Goal: Transaction & Acquisition: Obtain resource

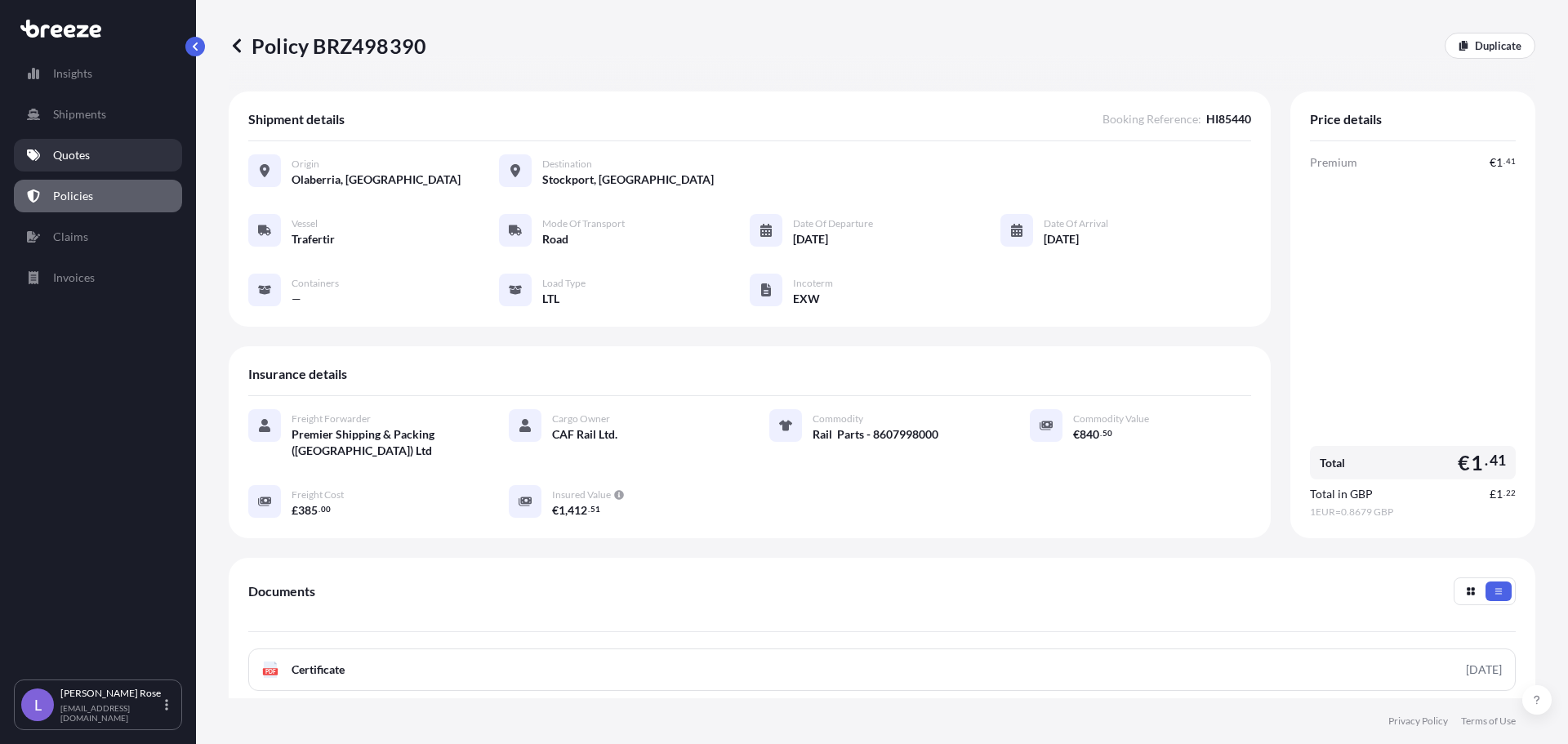
click at [74, 150] on p "Quotes" at bounding box center [72, 155] width 37 height 16
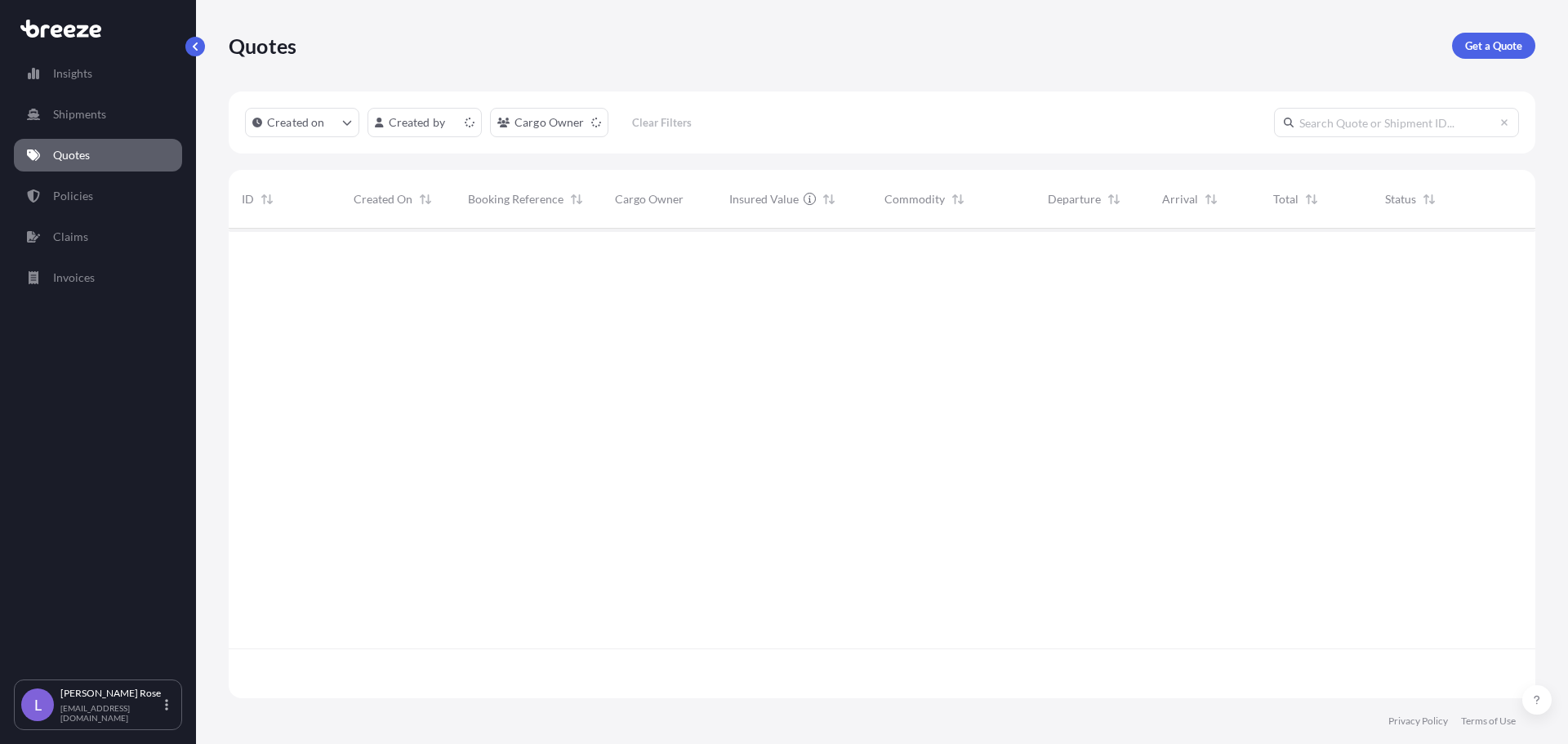
scroll to position [466, 1294]
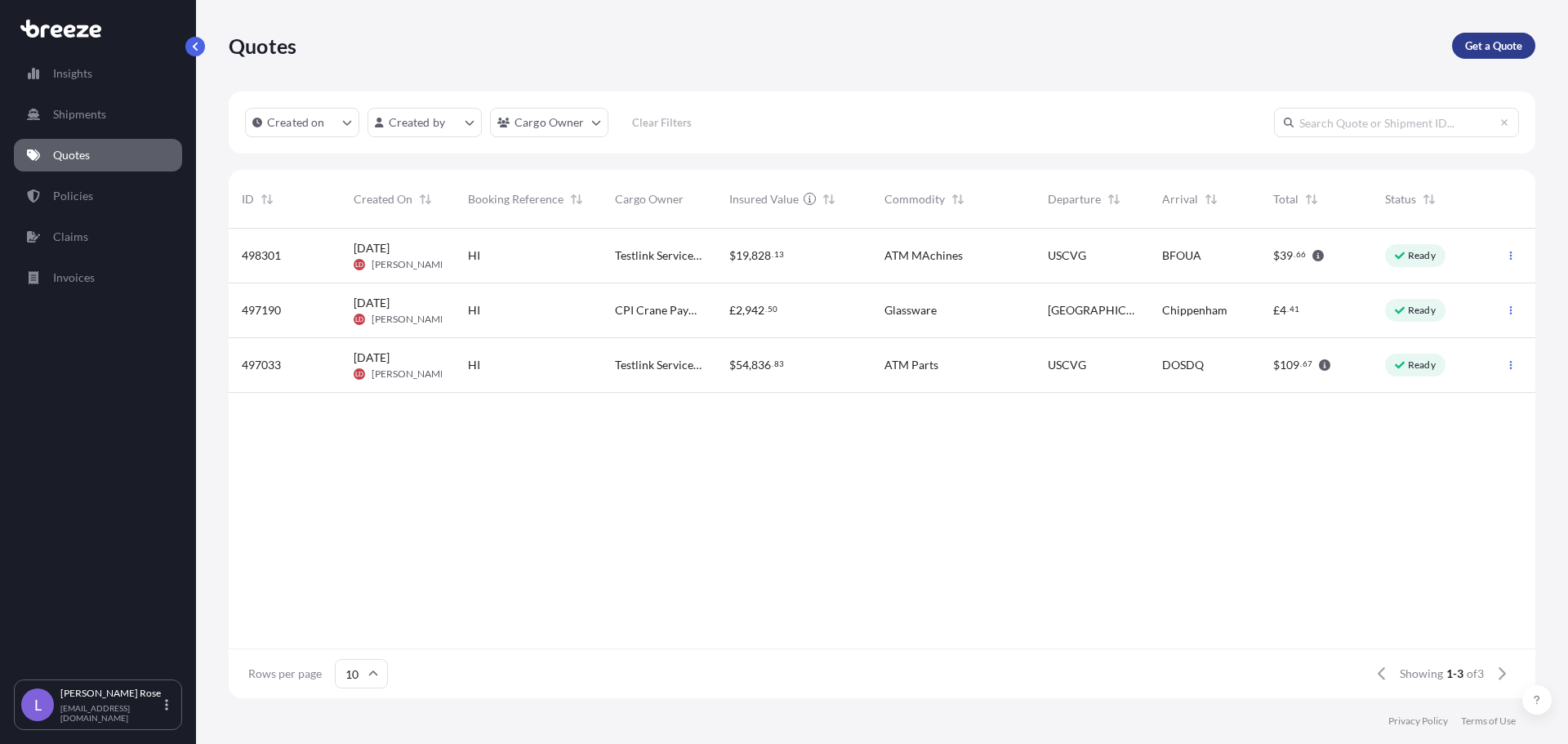
click at [1512, 47] on p "Get a Quote" at bounding box center [1494, 45] width 57 height 16
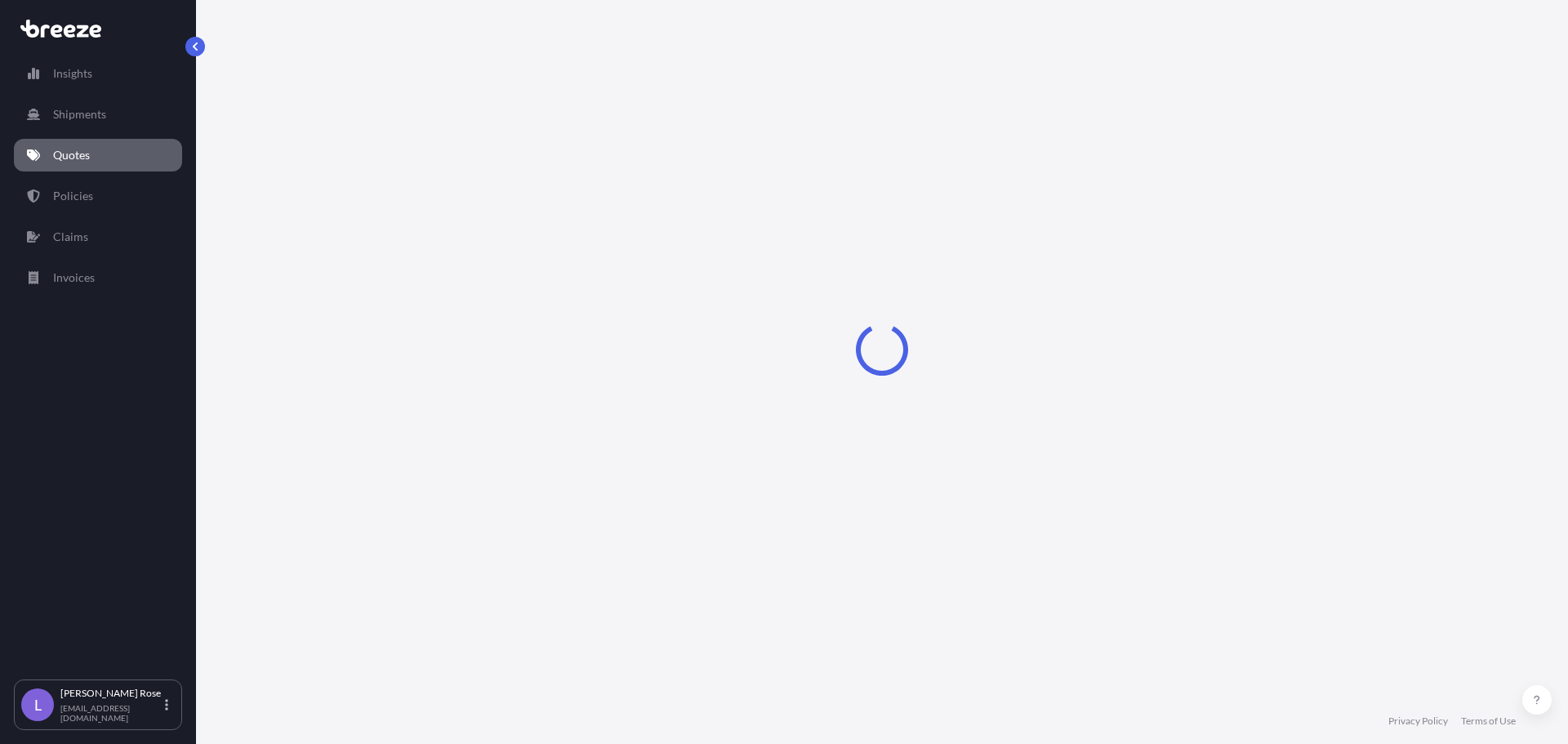
select select "Sea"
select select "1"
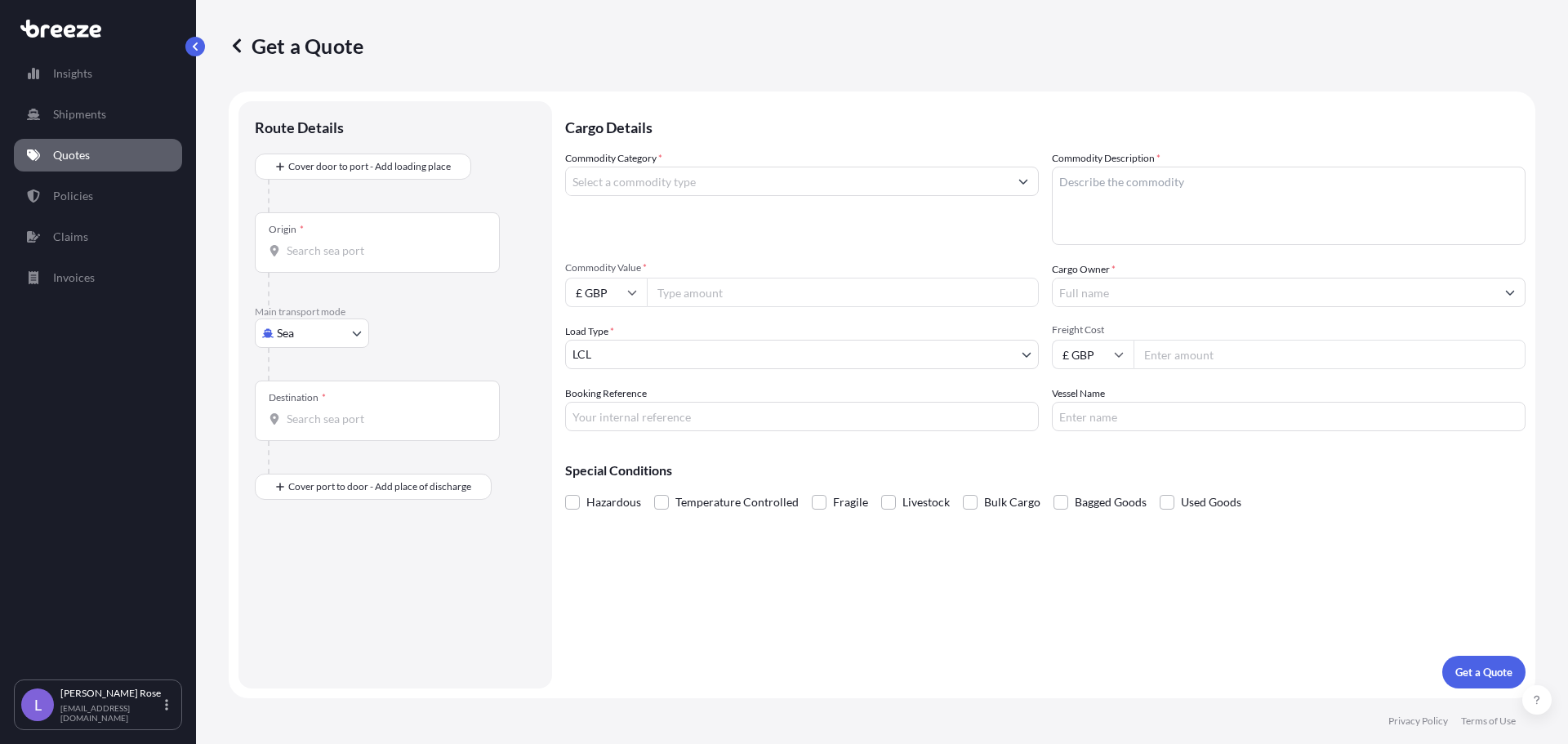
click at [310, 255] on input "Origin *" at bounding box center [383, 250] width 192 height 16
click at [312, 339] on body "0 options available. Insights Shipments Quotes Policies Claims Invoices L [PERS…" at bounding box center [784, 372] width 1568 height 744
click at [324, 432] on div "Road" at bounding box center [311, 434] width 102 height 29
select select "Road"
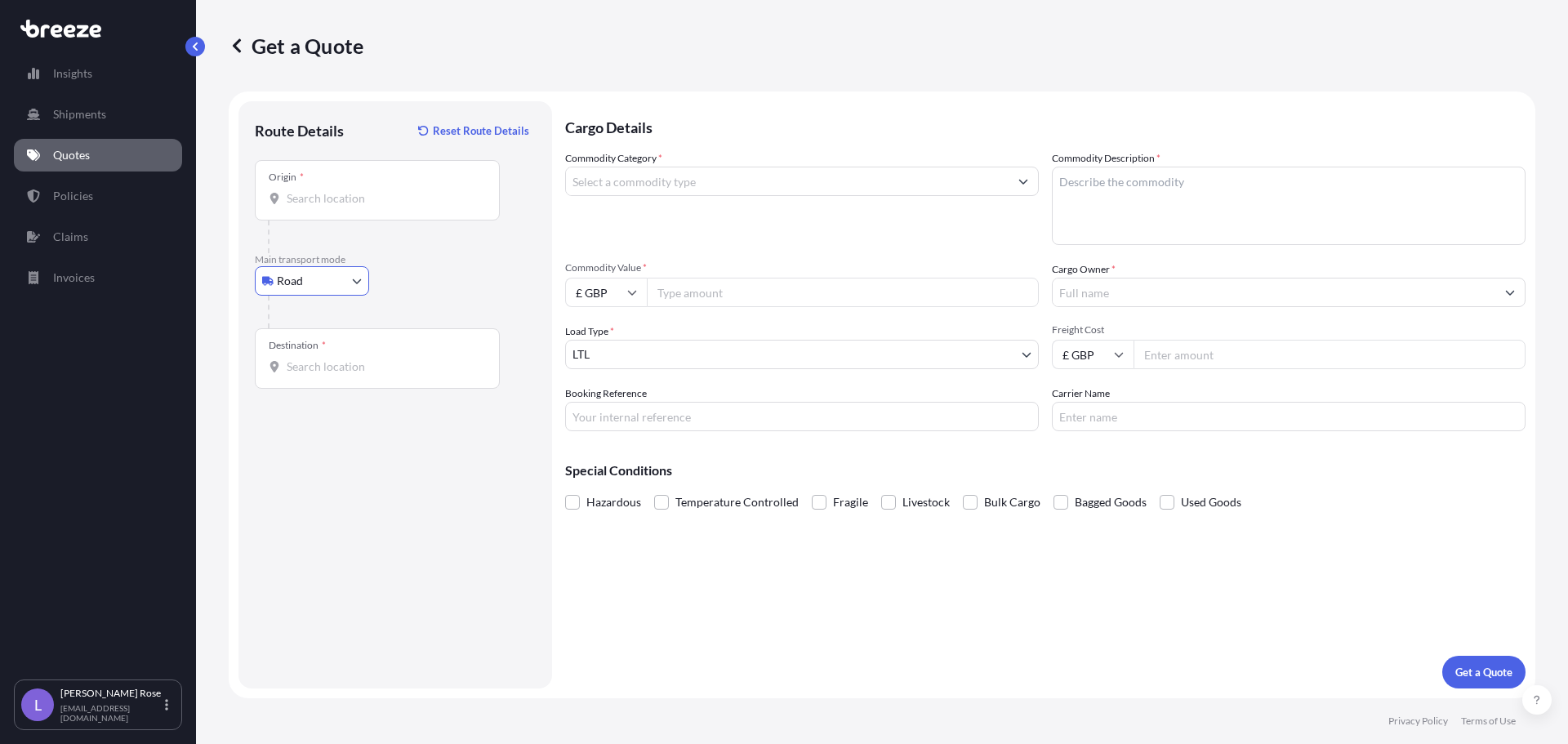
click at [339, 203] on input "Origin *" at bounding box center [383, 198] width 192 height 16
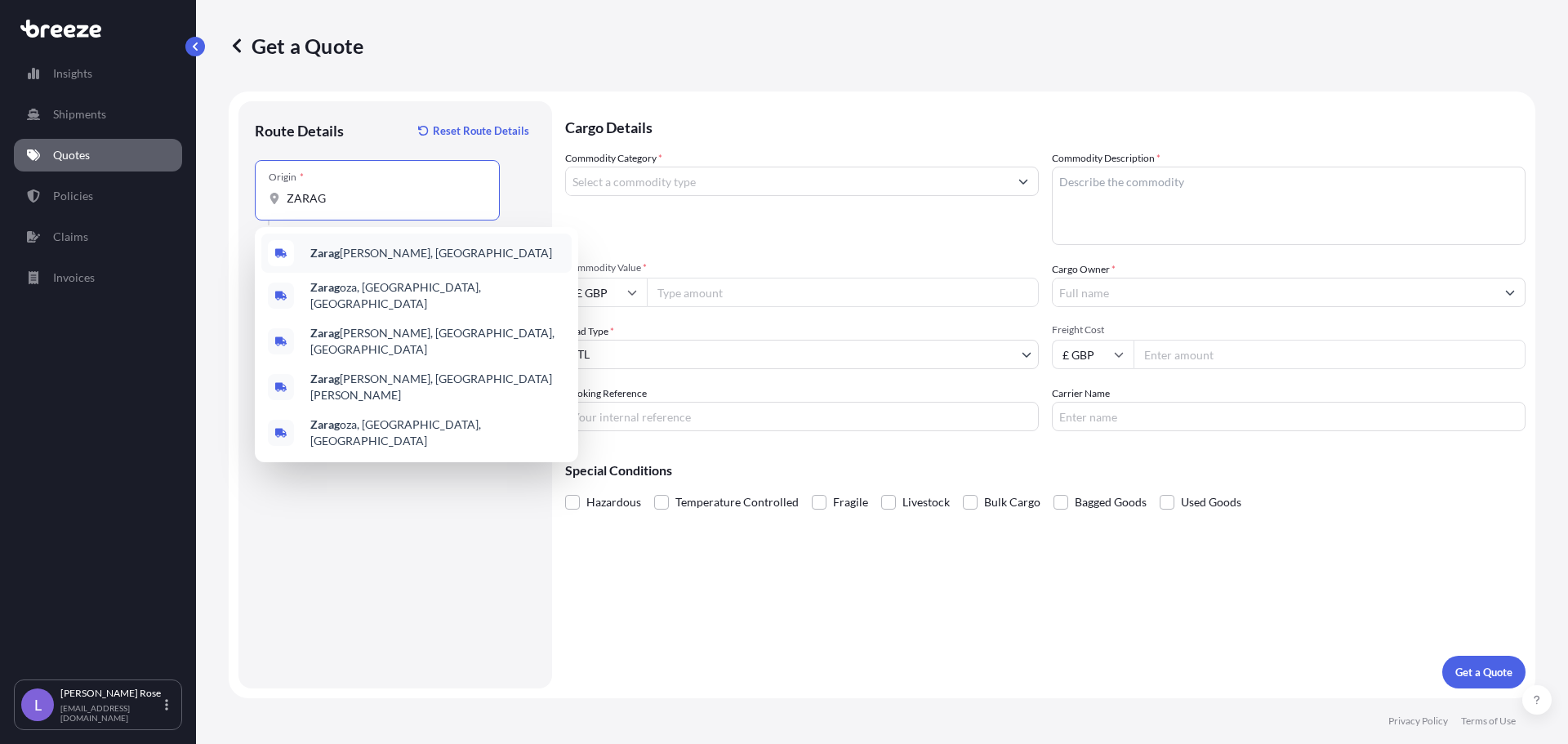
click at [382, 262] on div "Zarag [PERSON_NAME], [GEOGRAPHIC_DATA]" at bounding box center [416, 253] width 310 height 40
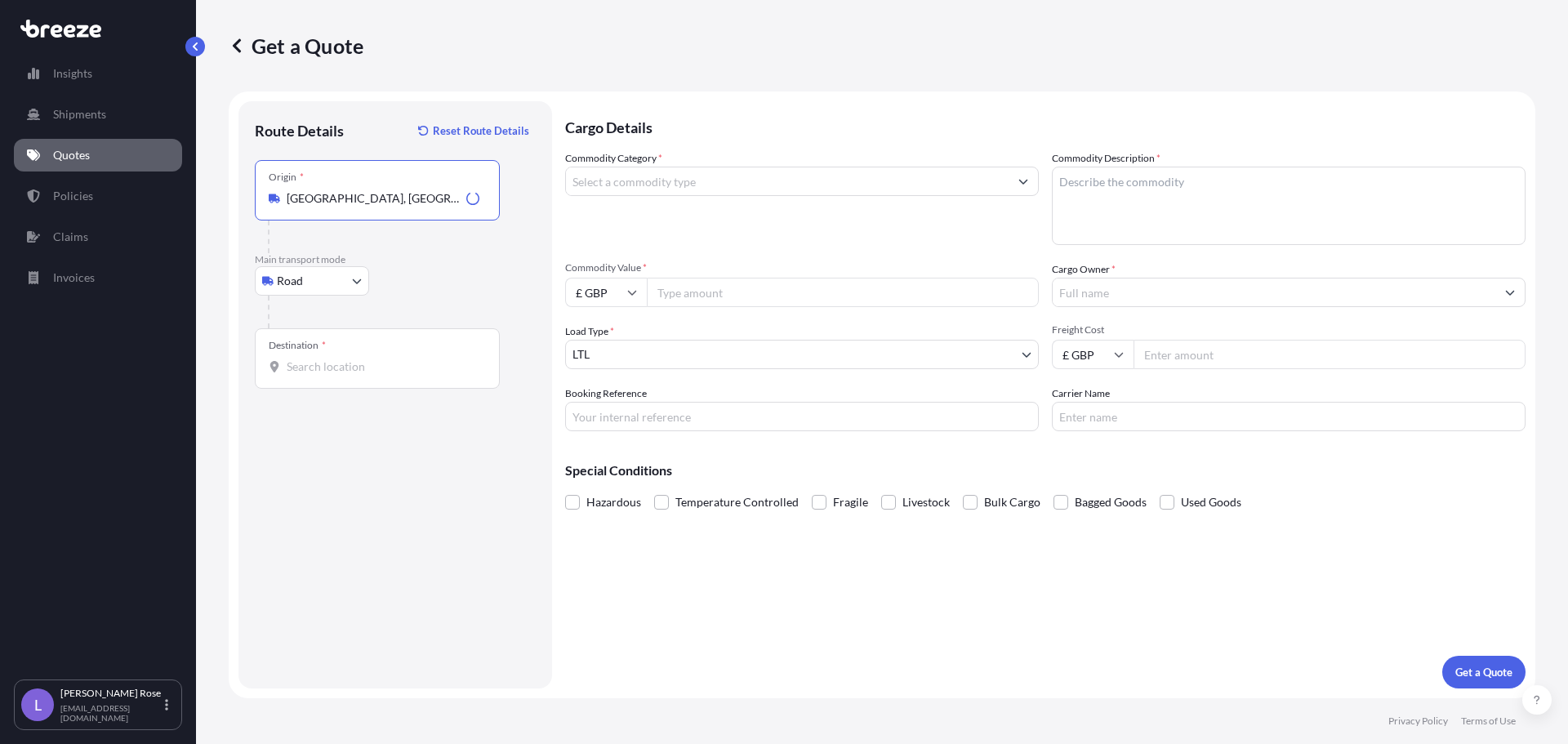
type input "[GEOGRAPHIC_DATA], [GEOGRAPHIC_DATA]"
click at [351, 371] on input "Destination *" at bounding box center [383, 366] width 192 height 16
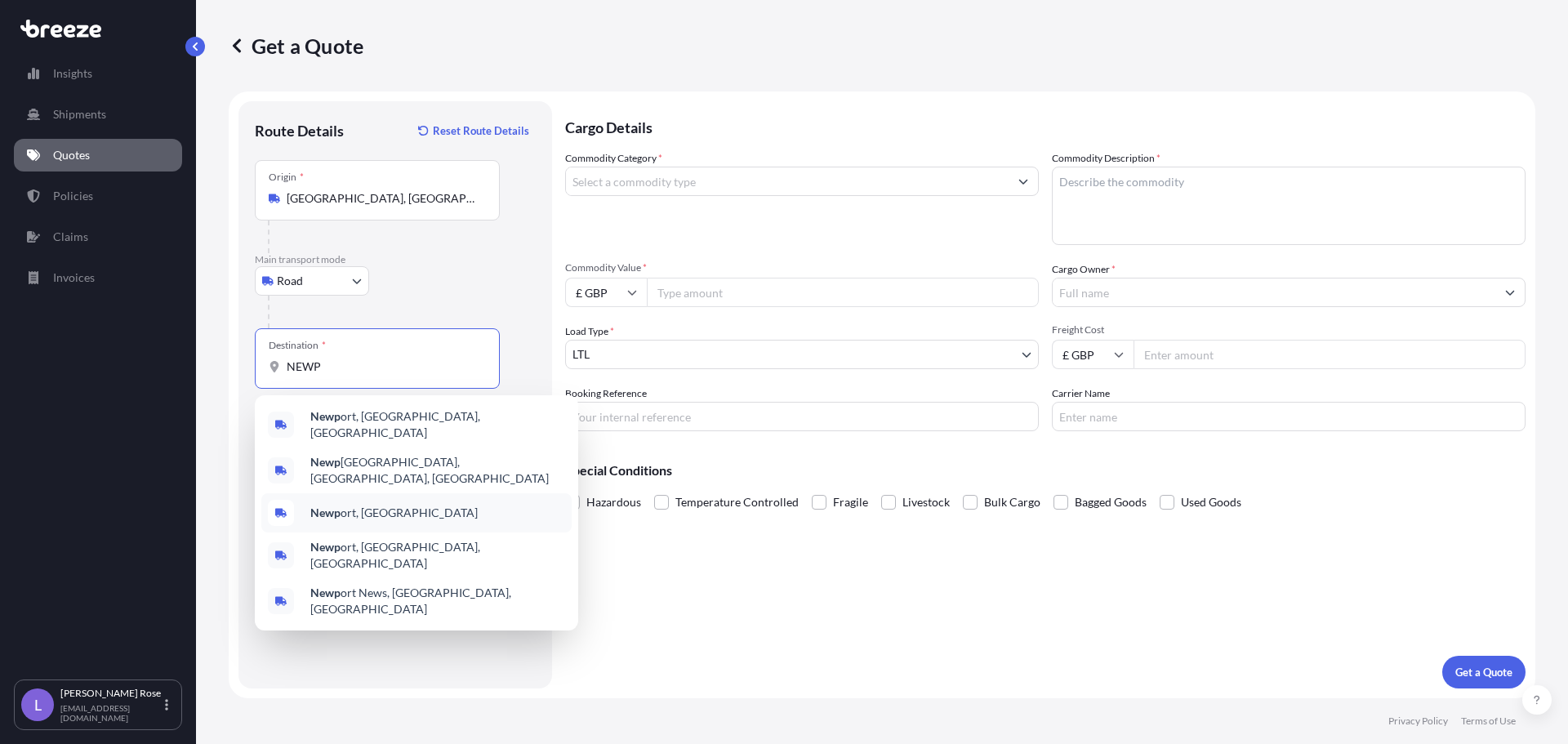
click at [373, 493] on div "Newp ort, [GEOGRAPHIC_DATA]" at bounding box center [416, 512] width 310 height 40
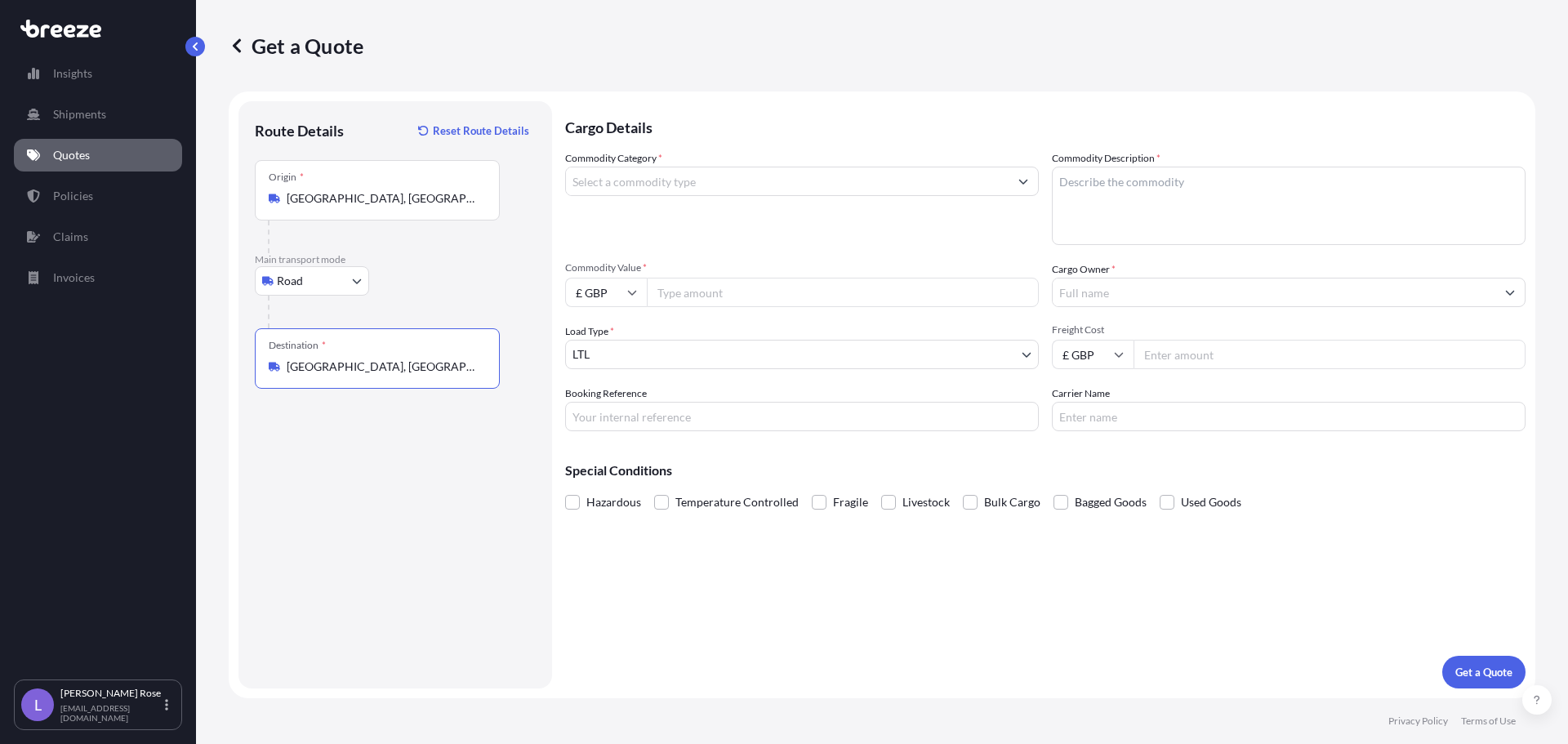
type input "[GEOGRAPHIC_DATA], [GEOGRAPHIC_DATA]"
click at [631, 187] on input "Commodity Category *" at bounding box center [787, 181] width 443 height 29
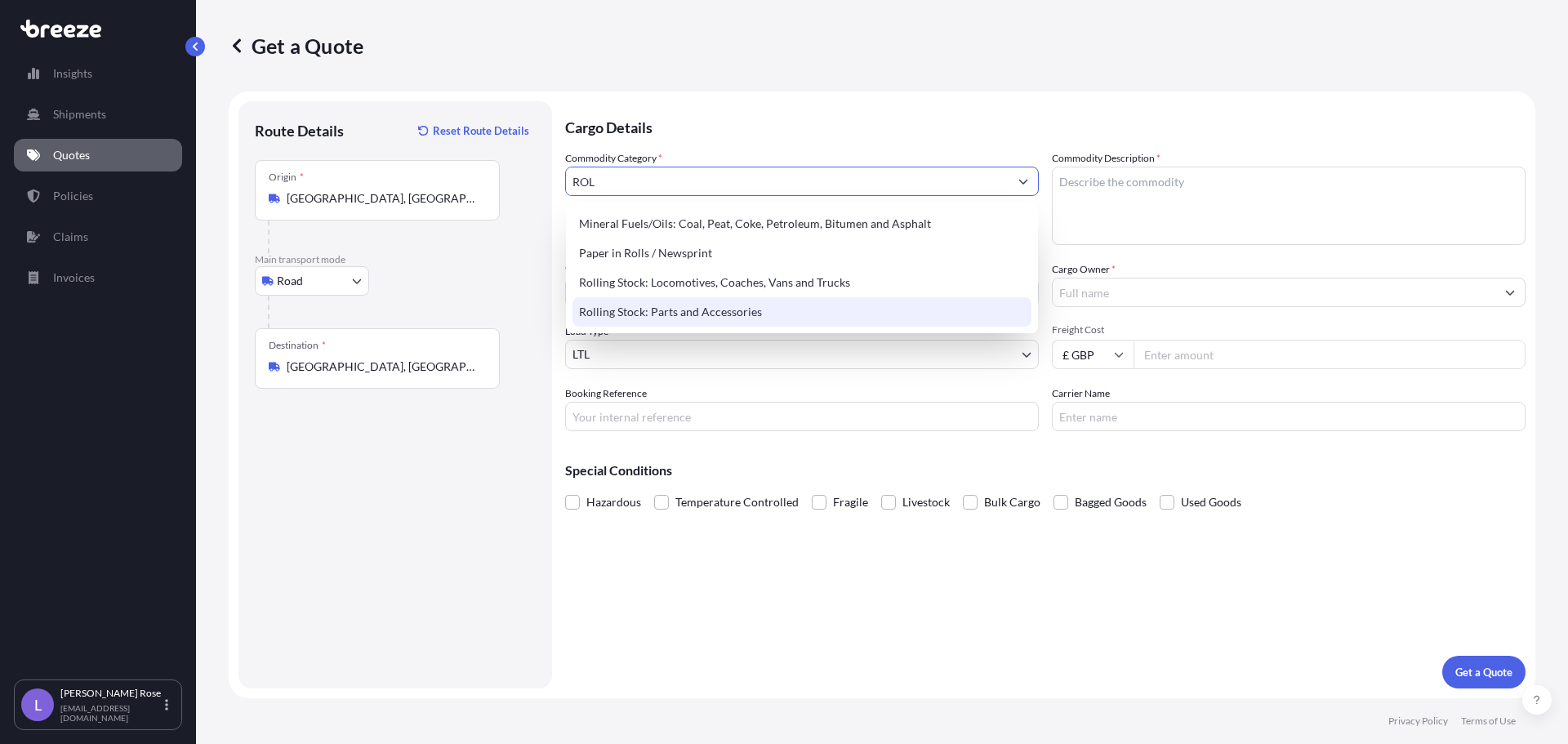
click at [628, 307] on div "Rolling Stock: Parts and Accessories" at bounding box center [801, 311] width 459 height 29
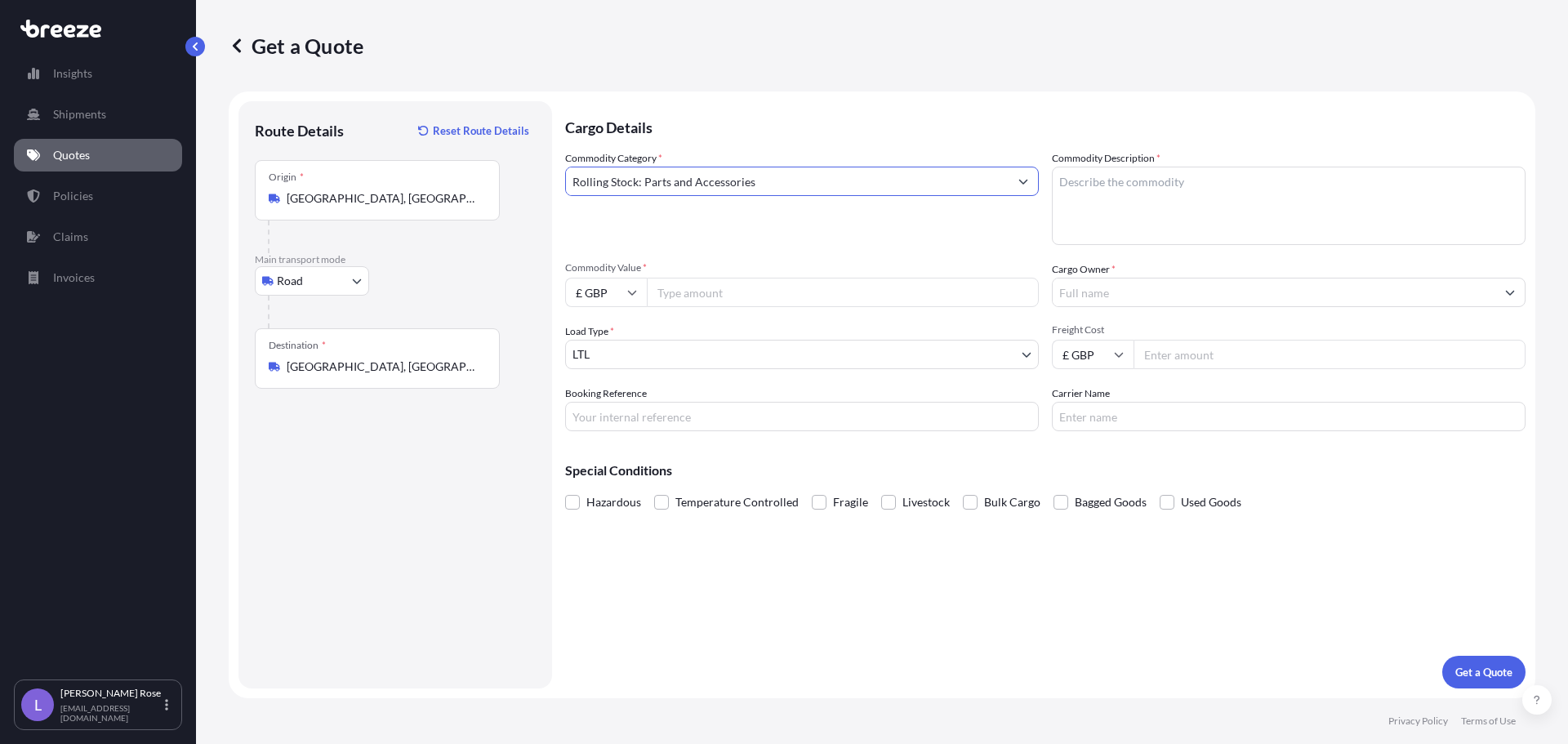
type input "Rolling Stock: Parts and Accessories"
click at [1117, 196] on textarea "Commodity Description *" at bounding box center [1289, 205] width 474 height 78
type textarea "Rolling Stock - 8607998000"
click at [979, 286] on input "Commodity Value *" at bounding box center [842, 292] width 392 height 29
type input "5947.28"
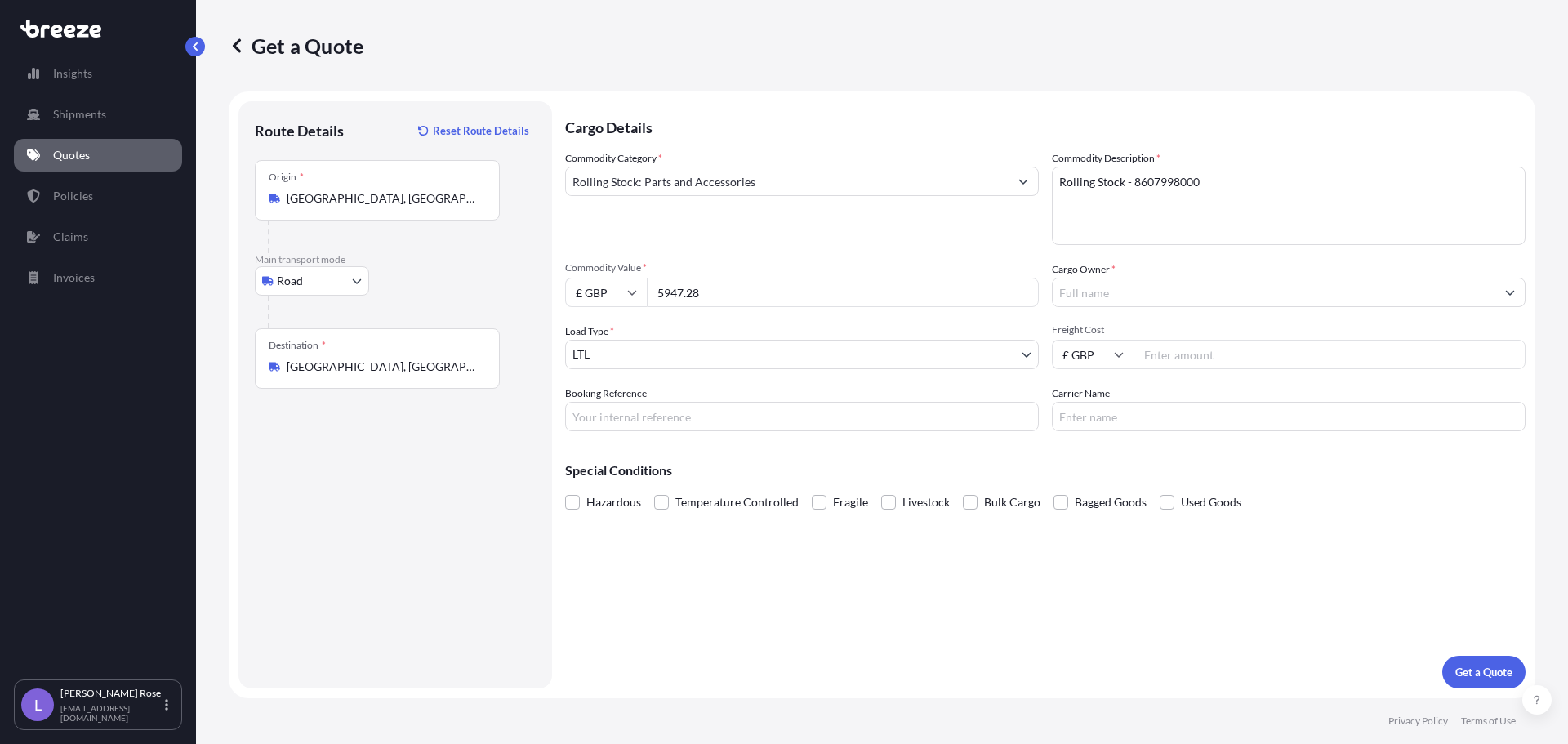
click at [1070, 292] on input "Cargo Owner *" at bounding box center [1274, 292] width 443 height 29
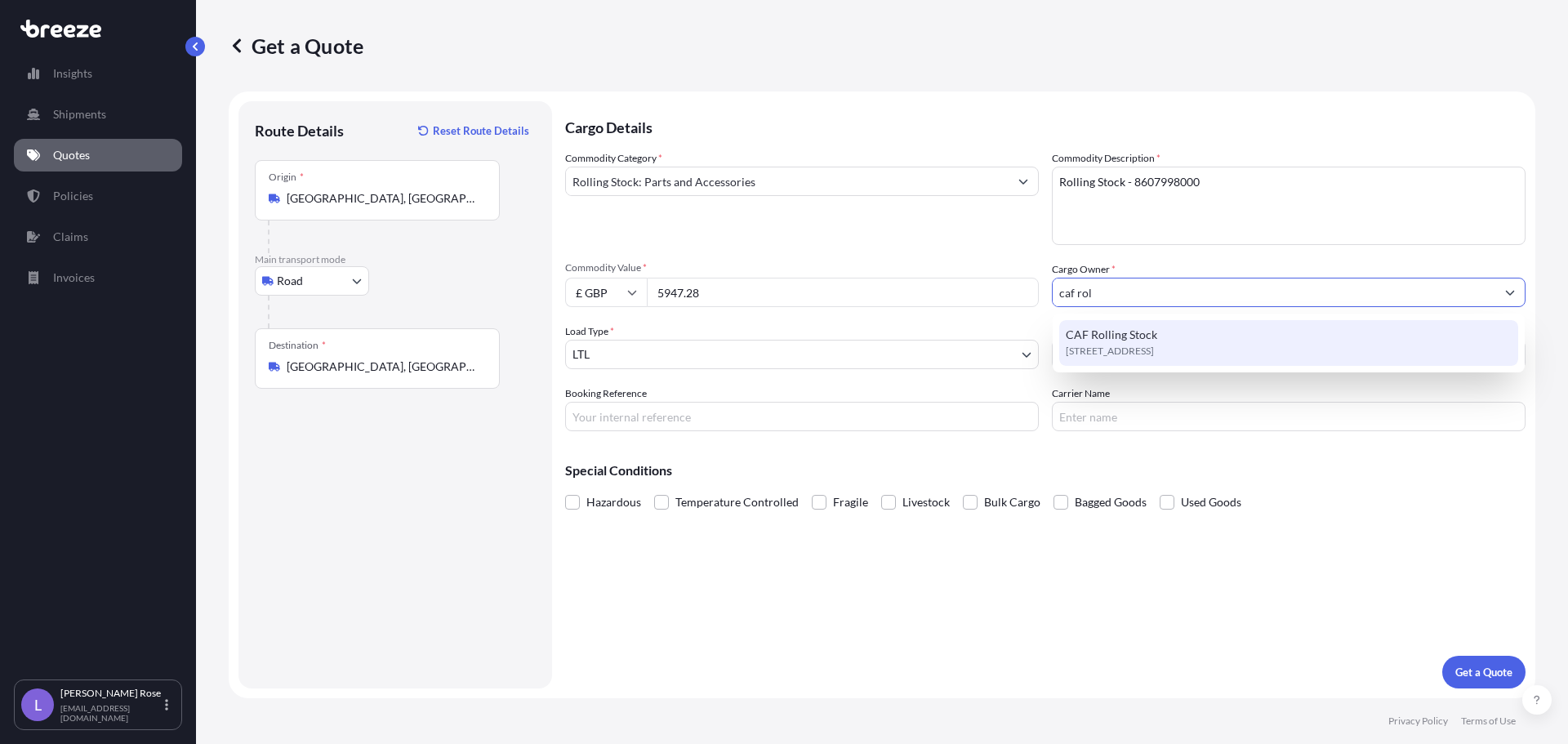
click at [1181, 339] on div "[STREET_ADDRESS]" at bounding box center [1289, 342] width 459 height 45
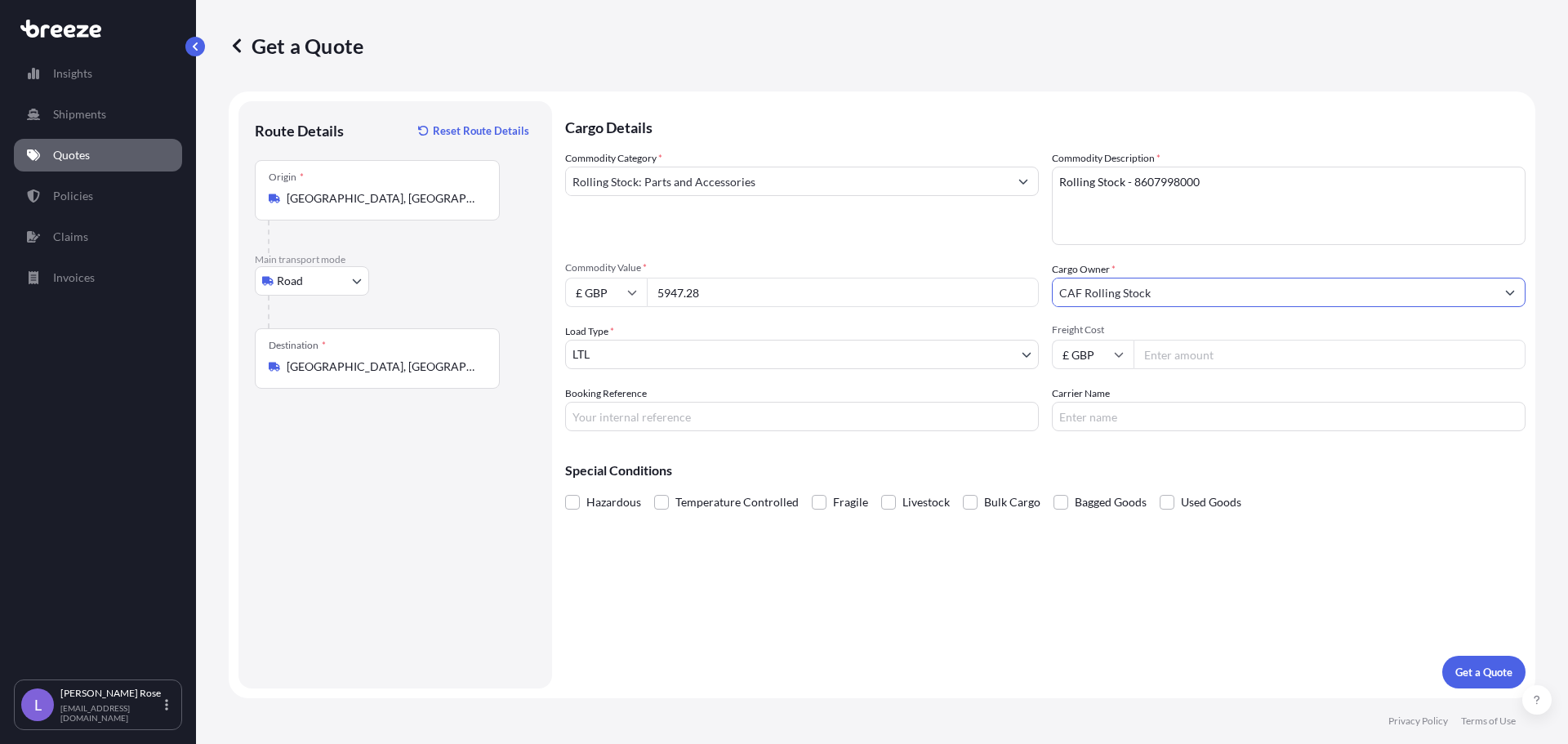
type input "CAF Rolling Stock"
click at [1192, 351] on input "Freight Cost" at bounding box center [1329, 354] width 392 height 29
drag, startPoint x: 1176, startPoint y: 345, endPoint x: 1185, endPoint y: 348, distance: 9.5
click at [1176, 346] on input "Freight Cost" at bounding box center [1329, 354] width 392 height 29
type input "2725"
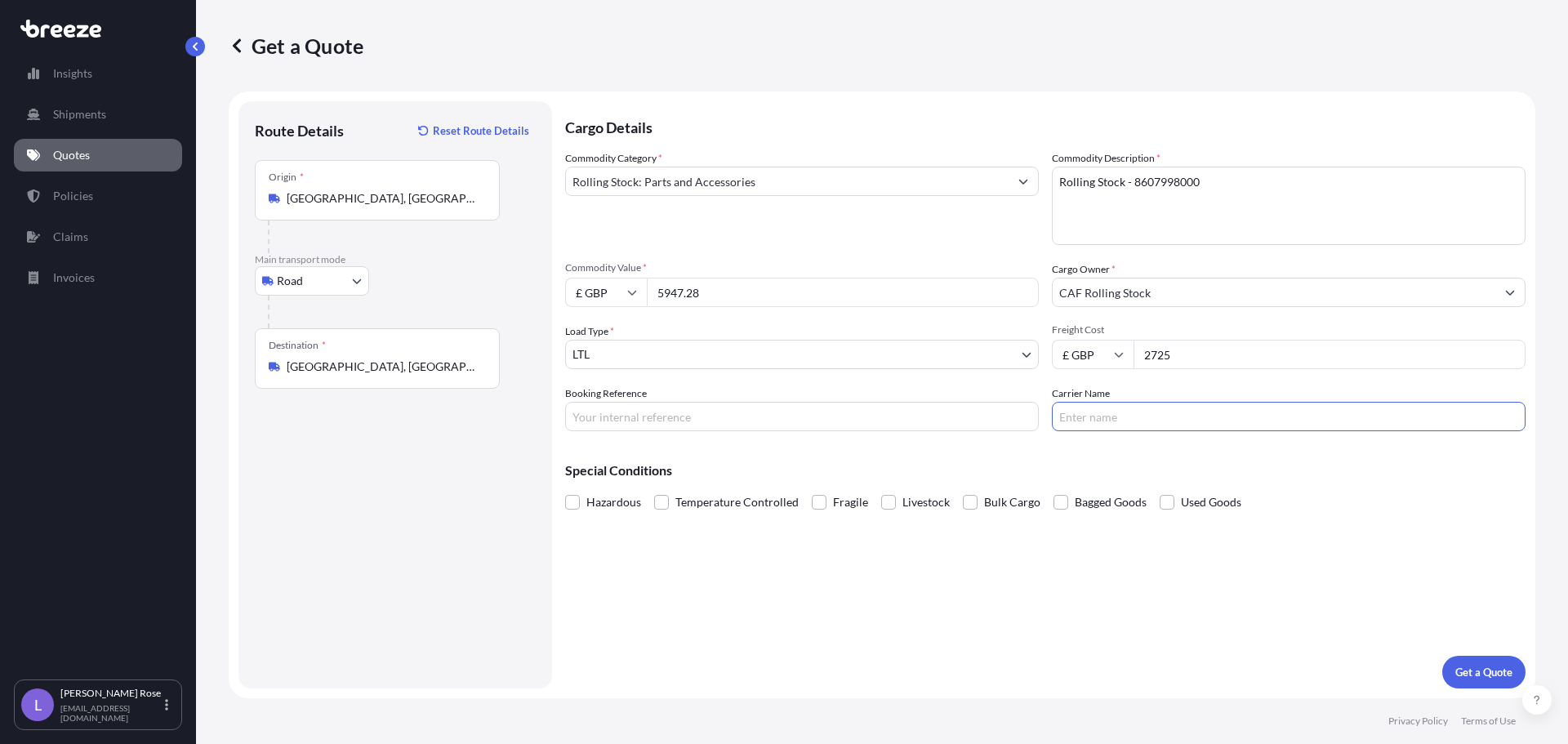
click at [1194, 409] on input "Carrier Name" at bounding box center [1289, 416] width 474 height 29
type input "Mercury"
click at [754, 416] on input "Booking Reference" at bounding box center [802, 416] width 474 height 29
type input "HI85407"
click at [1489, 679] on p "Get a Quote" at bounding box center [1483, 672] width 57 height 16
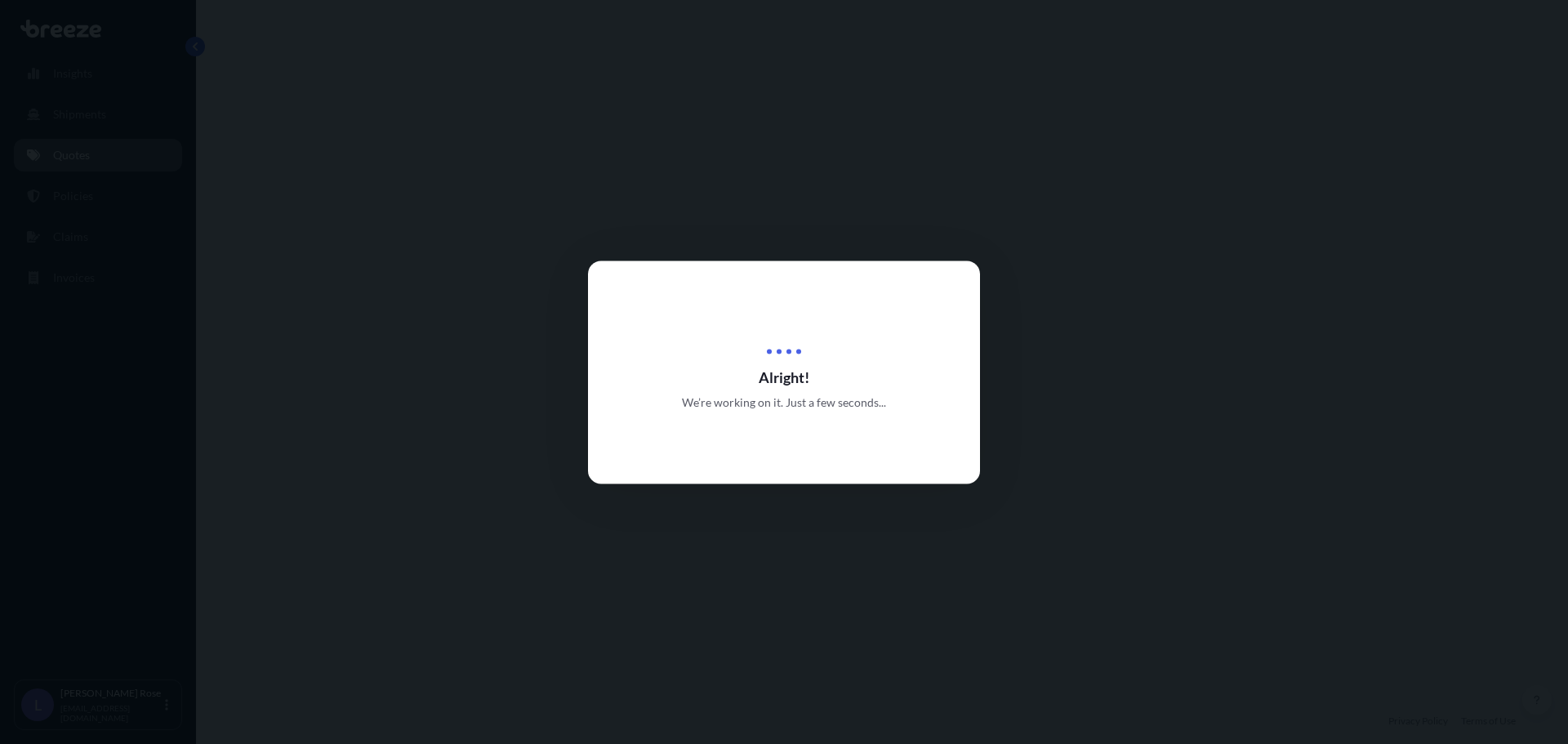
select select "Road"
select select "1"
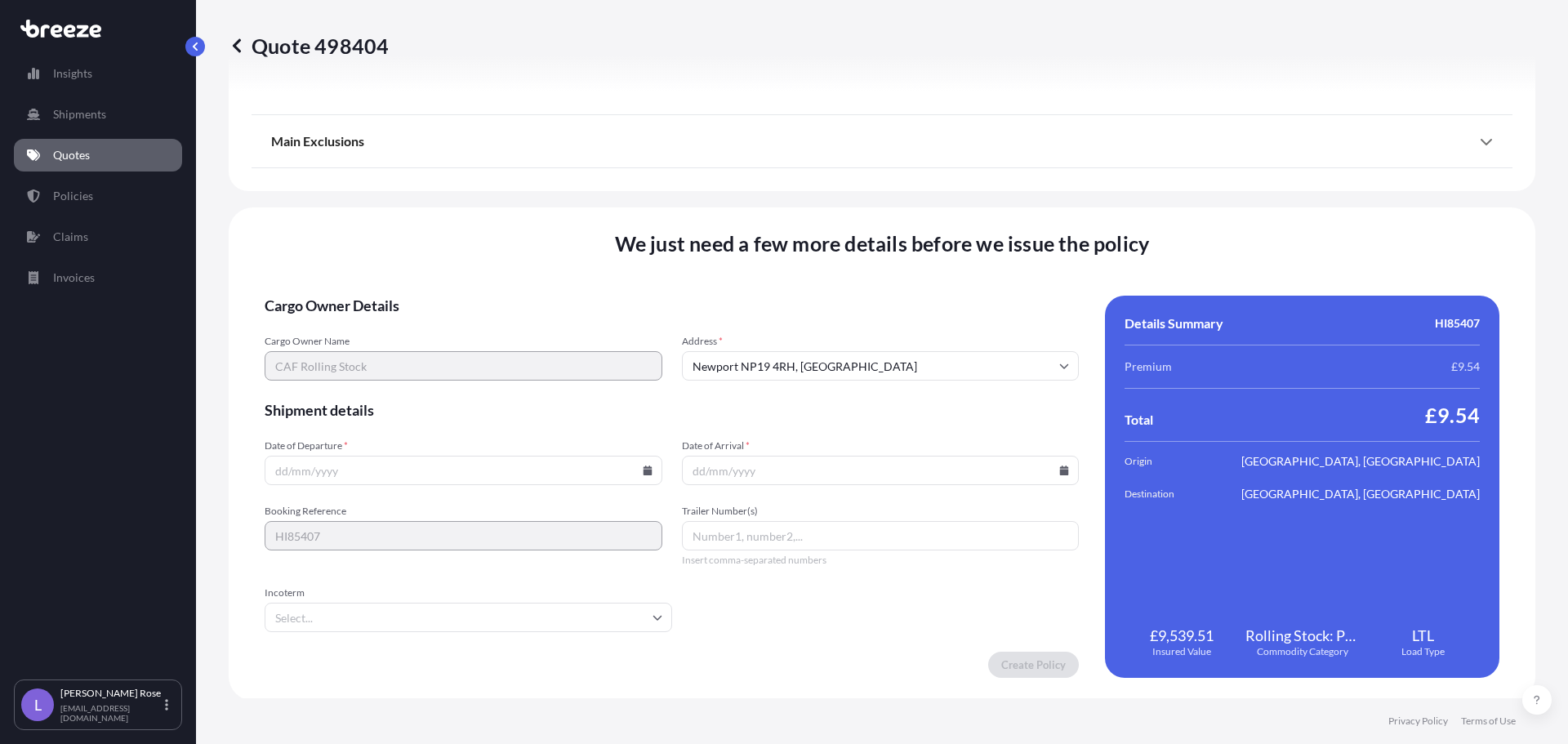
scroll to position [1847, 0]
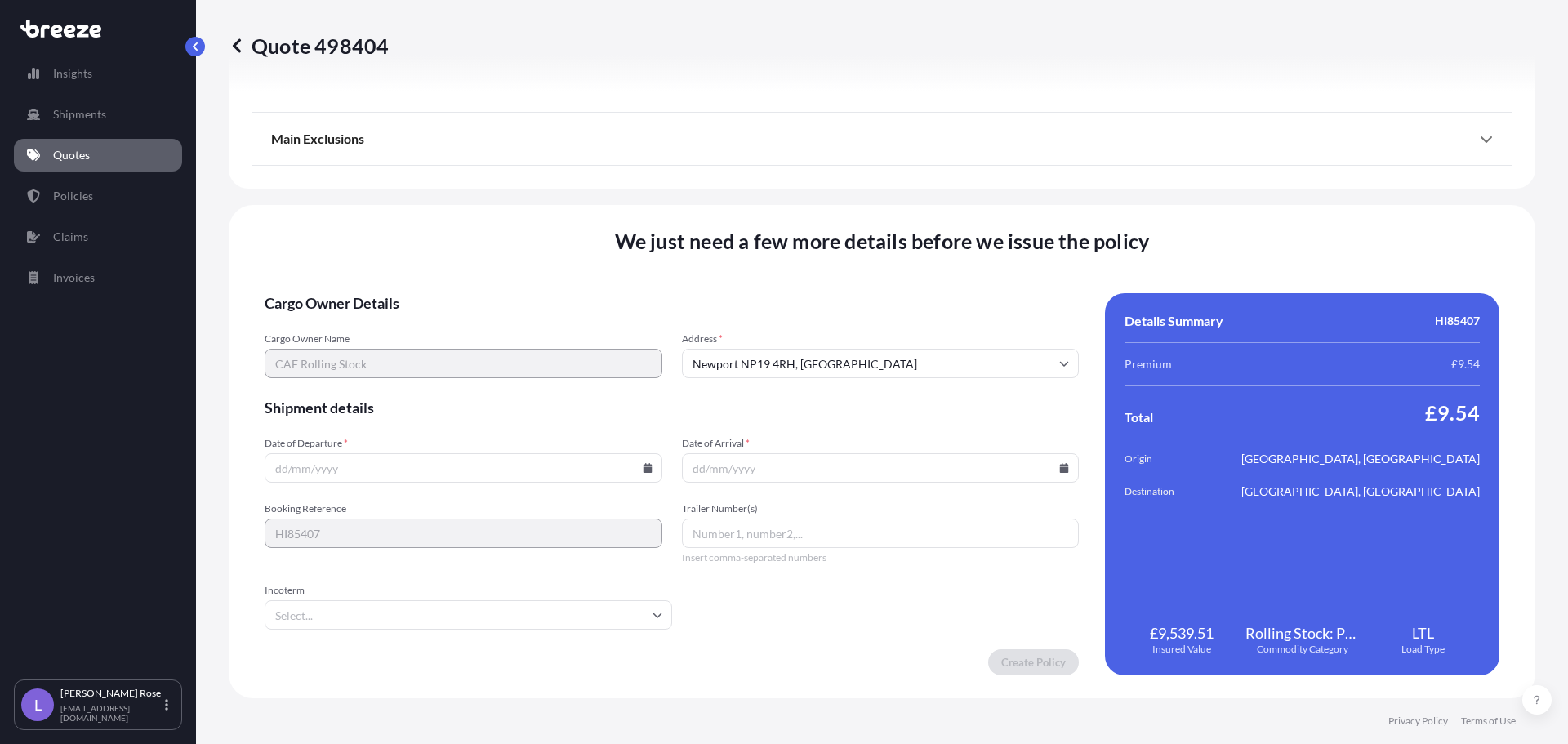
click at [643, 468] on icon at bounding box center [647, 468] width 9 height 10
click at [350, 297] on button "8" at bounding box center [347, 291] width 26 height 26
type input "[DATE]"
click at [1060, 469] on icon at bounding box center [1064, 468] width 9 height 10
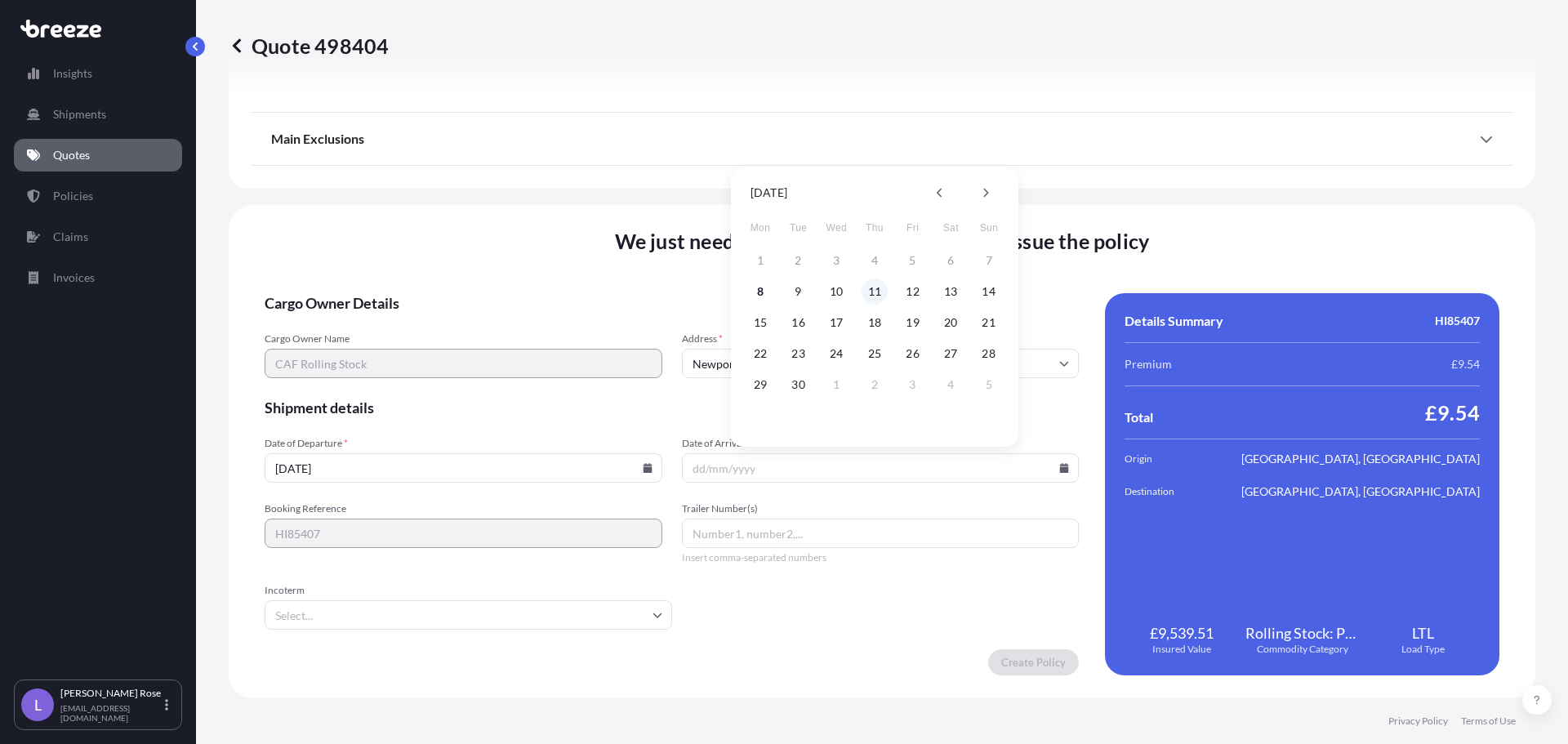
click at [870, 290] on button "11" at bounding box center [874, 291] width 26 height 26
type input "[DATE]"
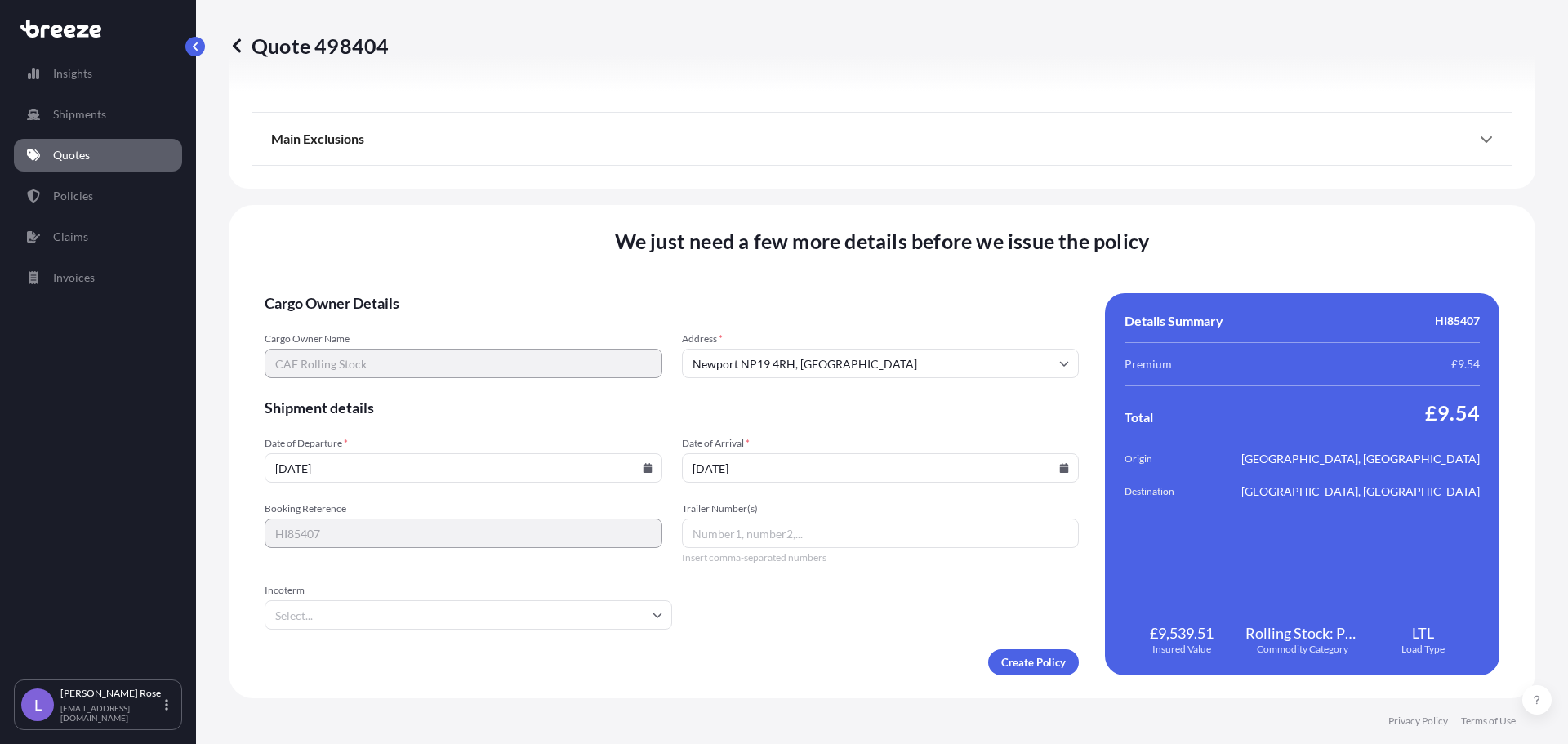
click at [510, 621] on input "Incoterm" at bounding box center [469, 615] width 408 height 29
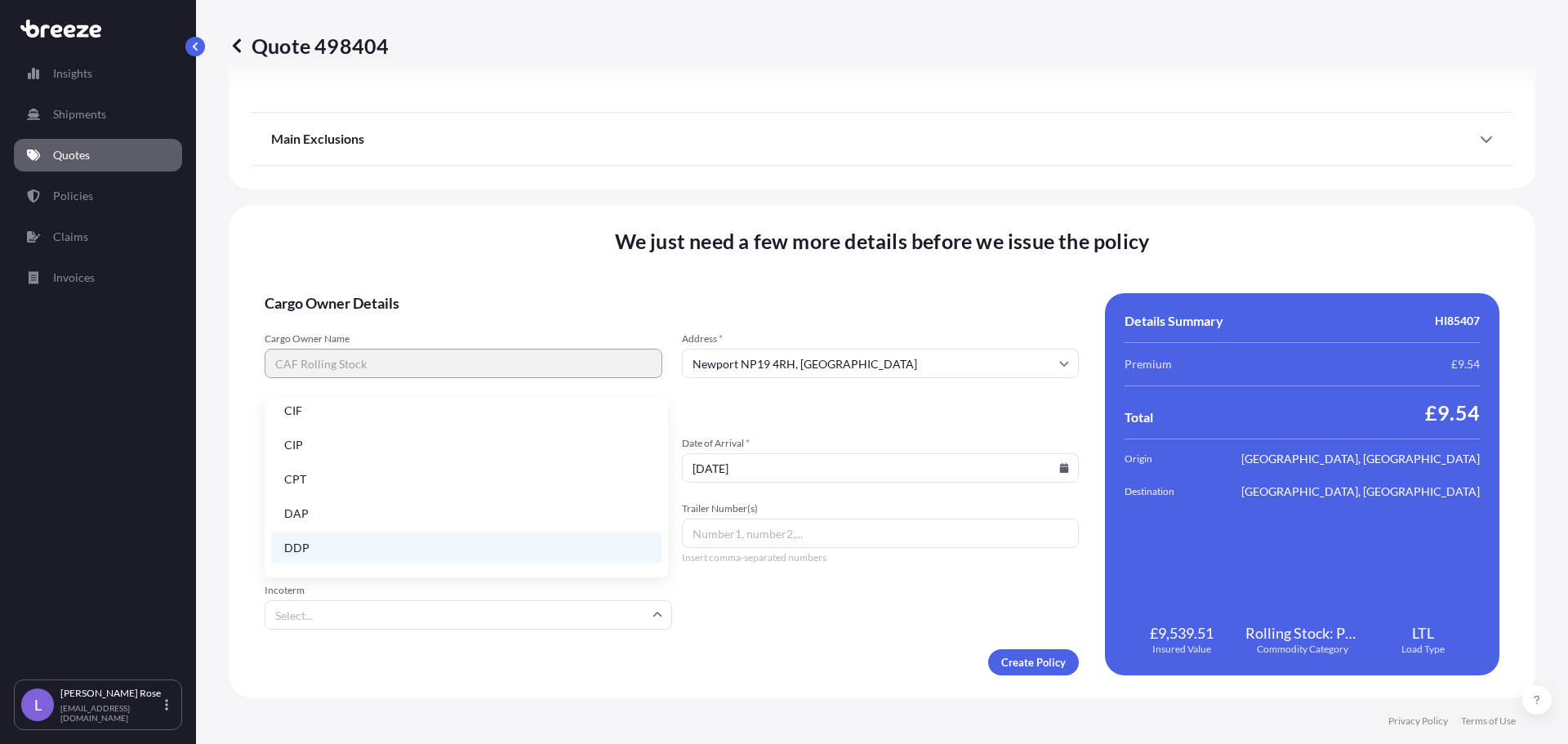
scroll to position [163, 0]
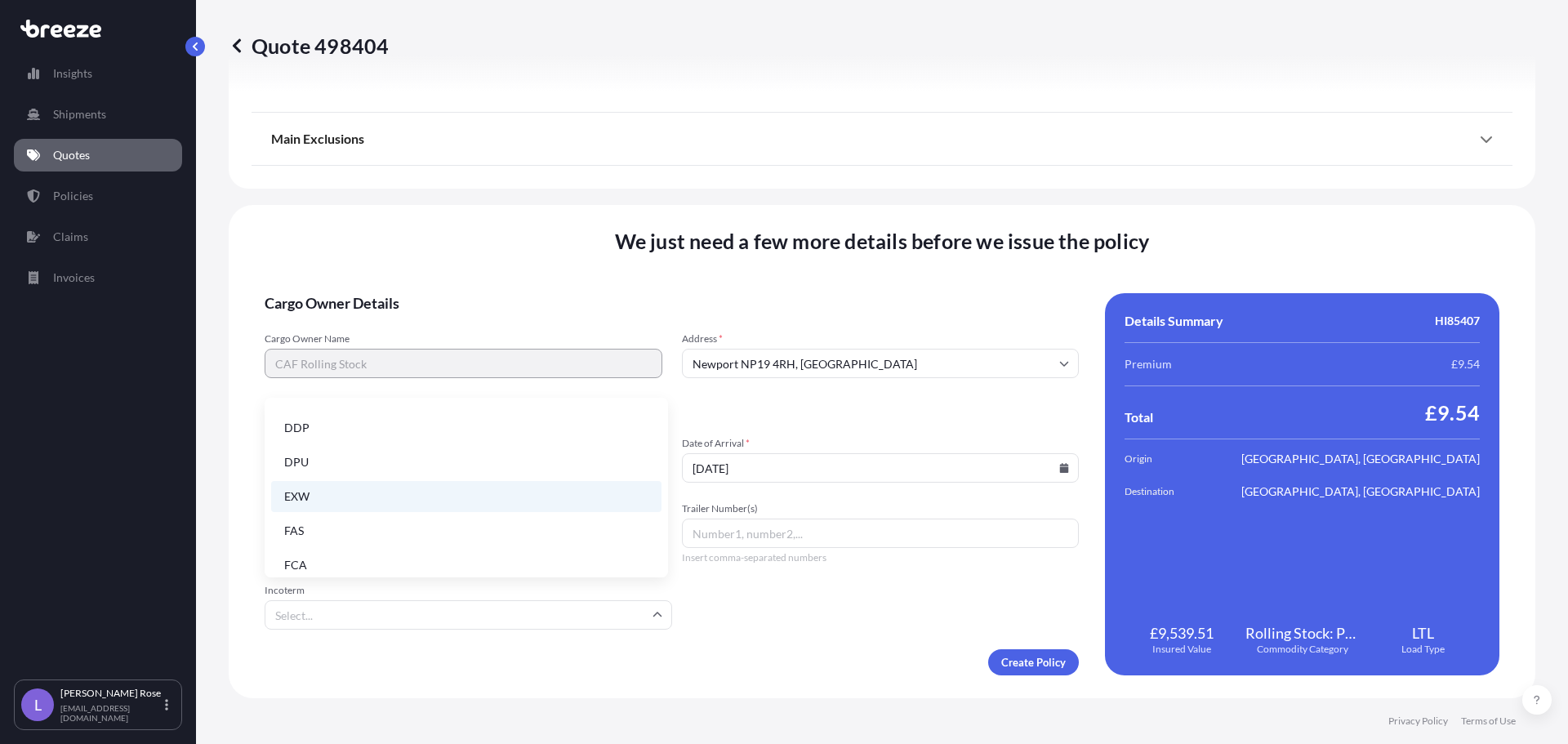
click at [312, 485] on li "EXW" at bounding box center [466, 497] width 391 height 31
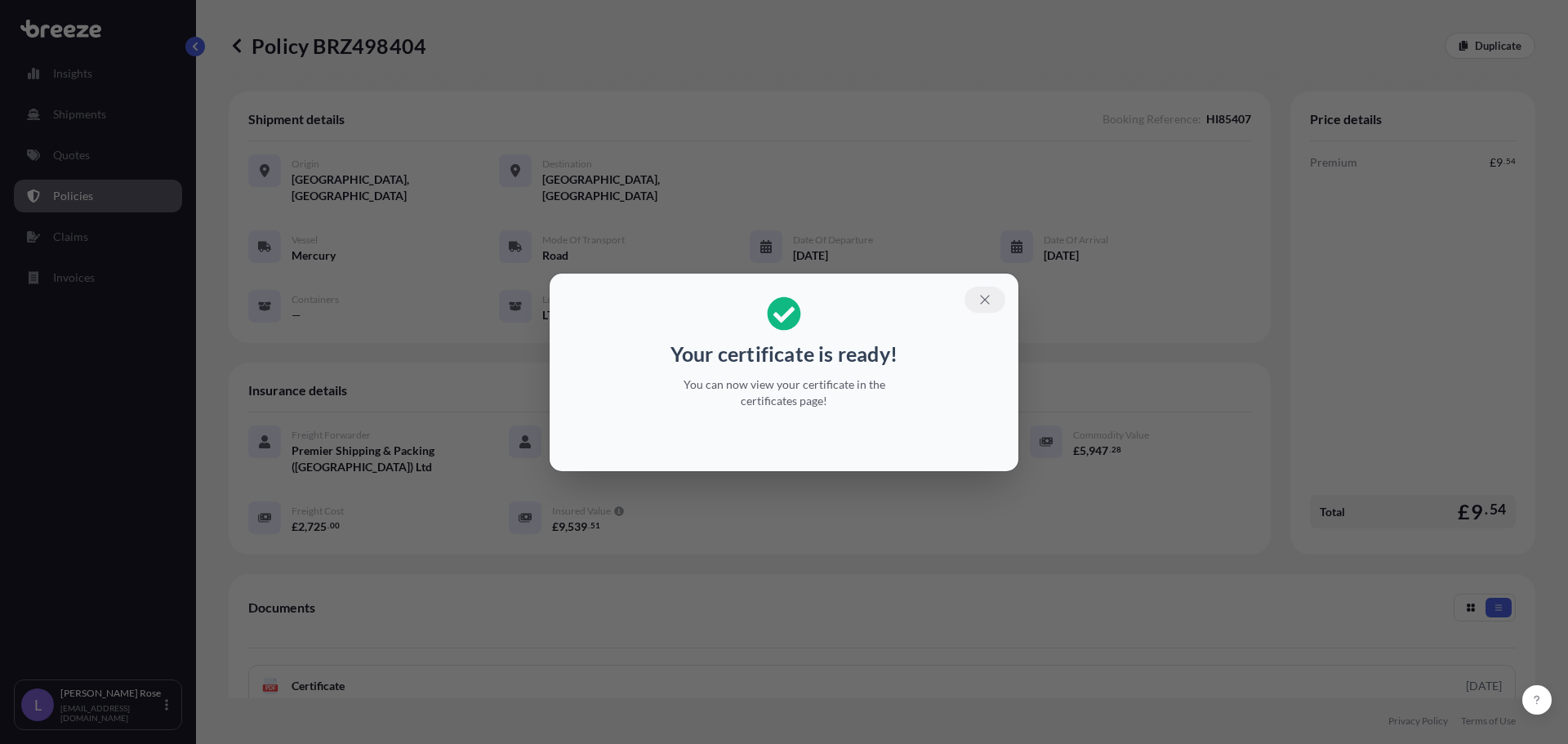
click at [984, 305] on icon "button" at bounding box center [984, 299] width 15 height 14
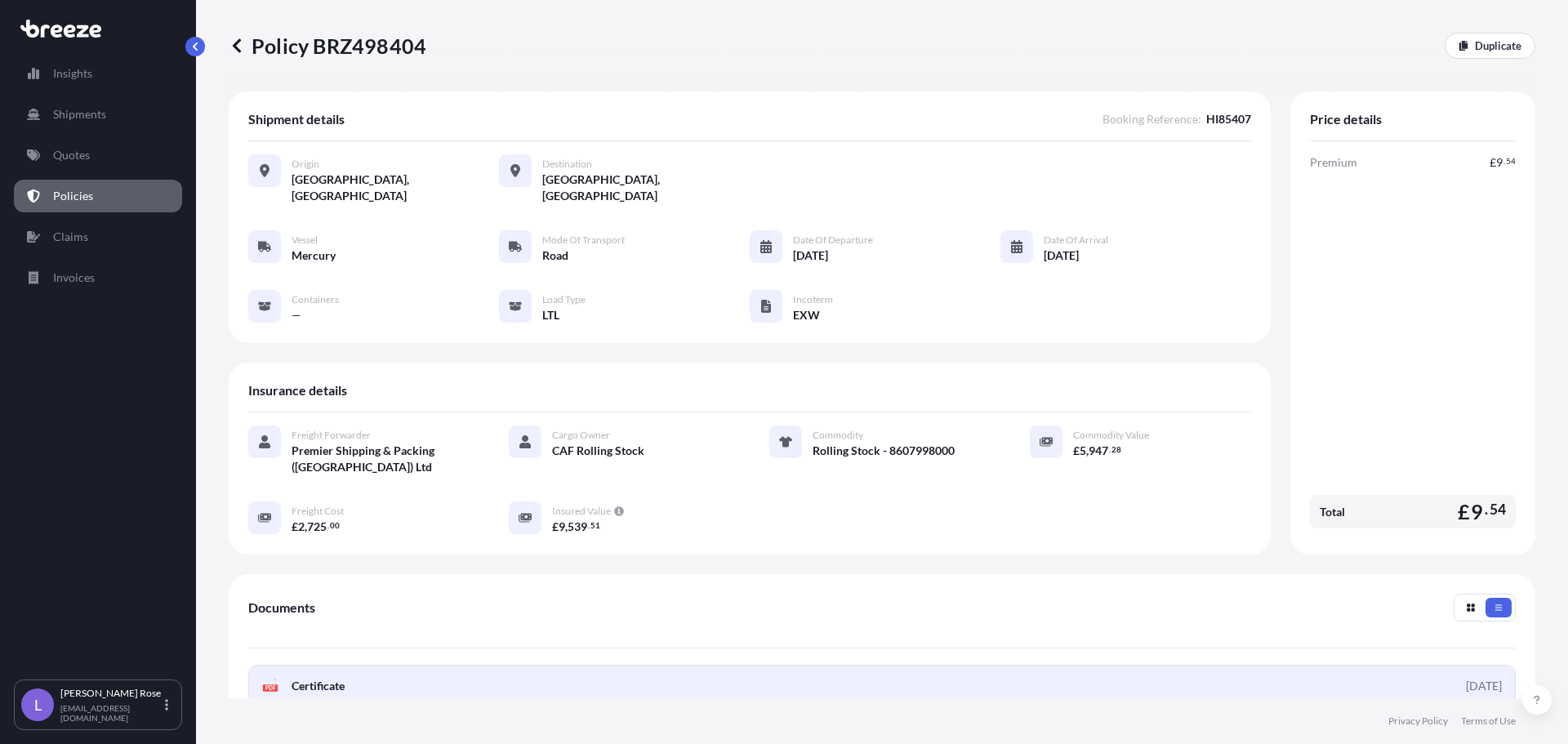
click at [1136, 665] on link "PDF Certificate [DATE]" at bounding box center [882, 686] width 1267 height 43
